Goal: Task Accomplishment & Management: Complete application form

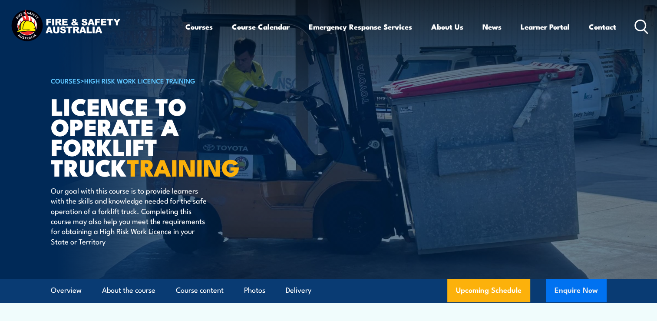
click at [569, 290] on button "Enquire Now" at bounding box center [576, 289] width 61 height 23
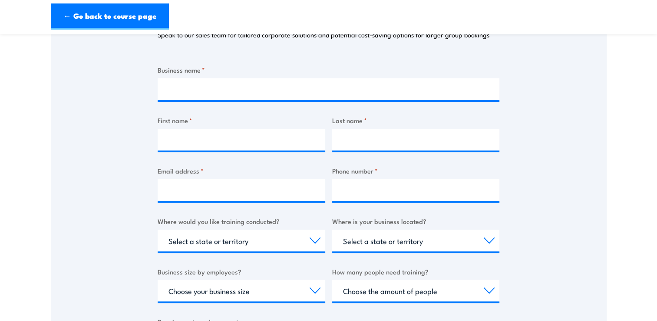
scroll to position [156, 0]
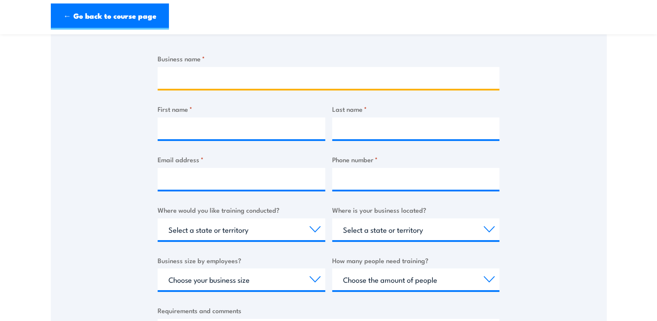
click at [196, 76] on input "Business name *" at bounding box center [329, 78] width 342 height 22
type input "Darwin Precast Products"
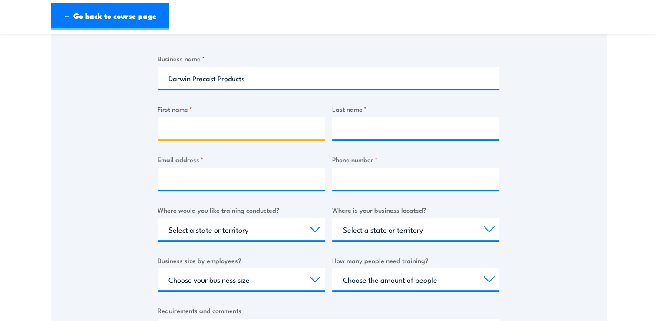
click at [175, 129] on input "First name *" at bounding box center [242, 128] width 168 height 22
type input "Ironbark Services NT"
type input "ISNT"
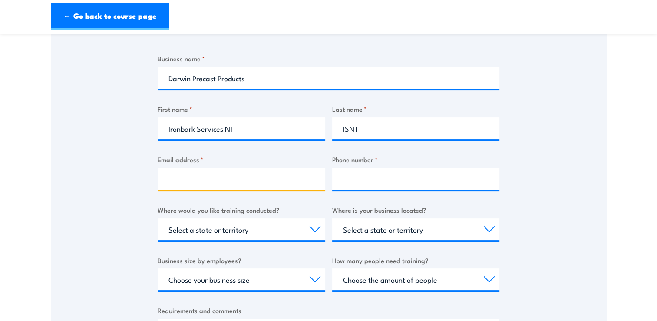
type input "[EMAIL_ADDRESS][DOMAIN_NAME]"
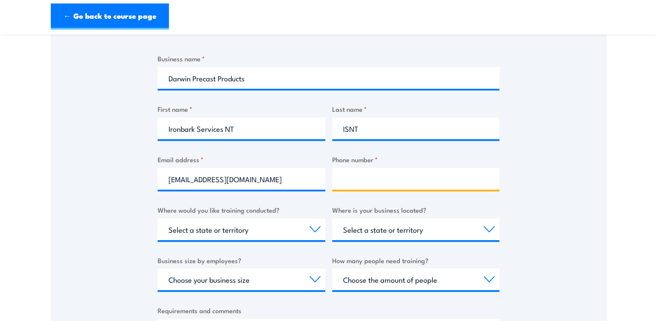
click at [363, 189] on input "Phone number *" at bounding box center [416, 179] width 168 height 22
type input "0409923545"
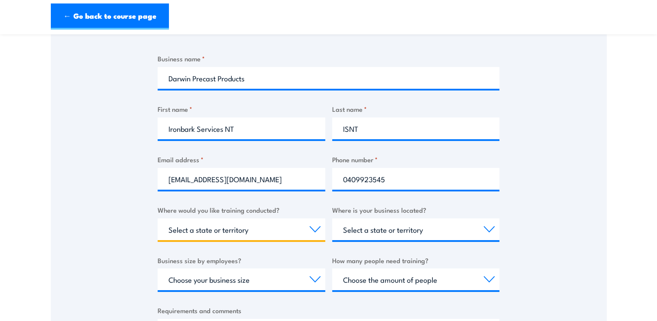
click at [268, 223] on select "Select a state or territory Nationally - multiple locations [GEOGRAPHIC_DATA] […" at bounding box center [242, 229] width 168 height 22
select select "NT"
click at [158, 218] on select "Select a state or territory Nationally - multiple locations [GEOGRAPHIC_DATA] […" at bounding box center [242, 229] width 168 height 22
click at [366, 239] on div "Select a state or territory [GEOGRAPHIC_DATA] [GEOGRAPHIC_DATA] [GEOGRAPHIC_DAT…" at bounding box center [416, 229] width 168 height 22
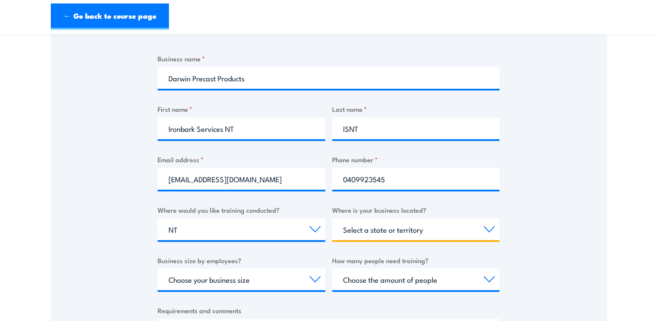
click at [364, 235] on select "Select a state or territory [GEOGRAPHIC_DATA] [GEOGRAPHIC_DATA] [GEOGRAPHIC_DAT…" at bounding box center [416, 229] width 168 height 22
select select "NT"
click at [332, 218] on select "Select a state or territory [GEOGRAPHIC_DATA] [GEOGRAPHIC_DATA] [GEOGRAPHIC_DAT…" at bounding box center [416, 229] width 168 height 22
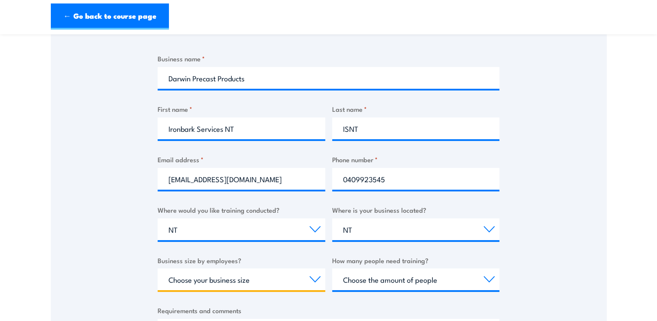
click at [284, 281] on select "Choose your business size 1 to 19 20 to 199 200+" at bounding box center [242, 279] width 168 height 22
select select "1 to 19"
click at [158, 268] on select "Choose your business size 1 to 19 20 to 199 200+" at bounding box center [242, 279] width 168 height 22
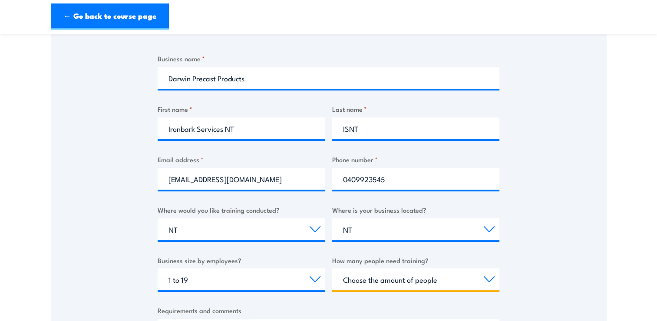
click at [427, 282] on select "Choose the amount of people 1 to 4 5 to 19 20+" at bounding box center [416, 279] width 168 height 22
select select "1 to 4"
click at [332, 268] on select "Choose the amount of people 1 to 4 5 to 19 20+" at bounding box center [416, 279] width 168 height 22
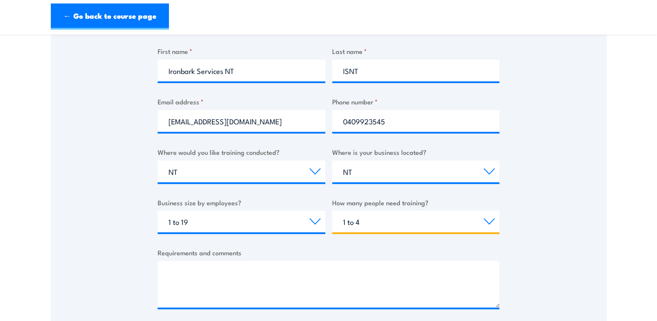
scroll to position [295, 0]
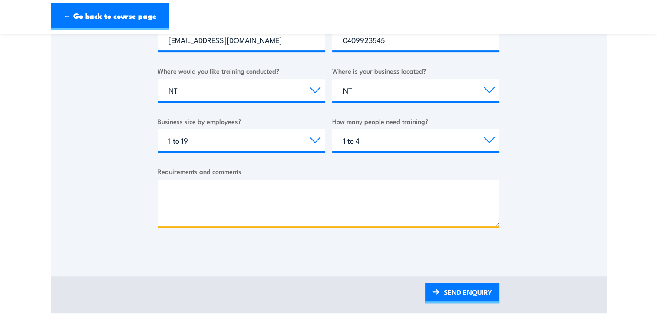
click at [351, 190] on textarea "Requirements and comments" at bounding box center [329, 202] width 342 height 46
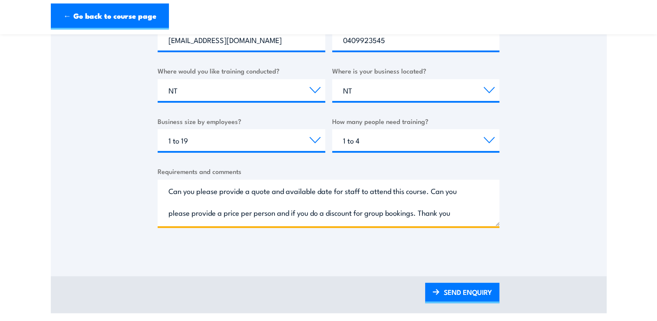
click at [463, 210] on textarea "Can you please provide a quote and available date for staff to attend this cour…" at bounding box center [329, 202] width 342 height 46
type textarea "Can you please provide a quote and available date for staff to attend this cour…"
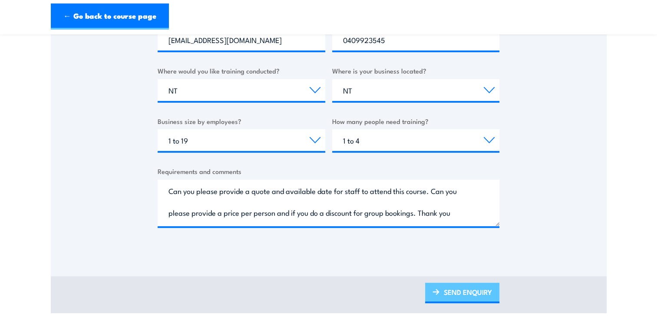
click at [466, 295] on link "SEND ENQUIRY" at bounding box center [462, 292] width 74 height 20
click at [461, 296] on link "SEND ENQUIRY" at bounding box center [462, 292] width 74 height 20
